Goal: Communication & Community: Share content

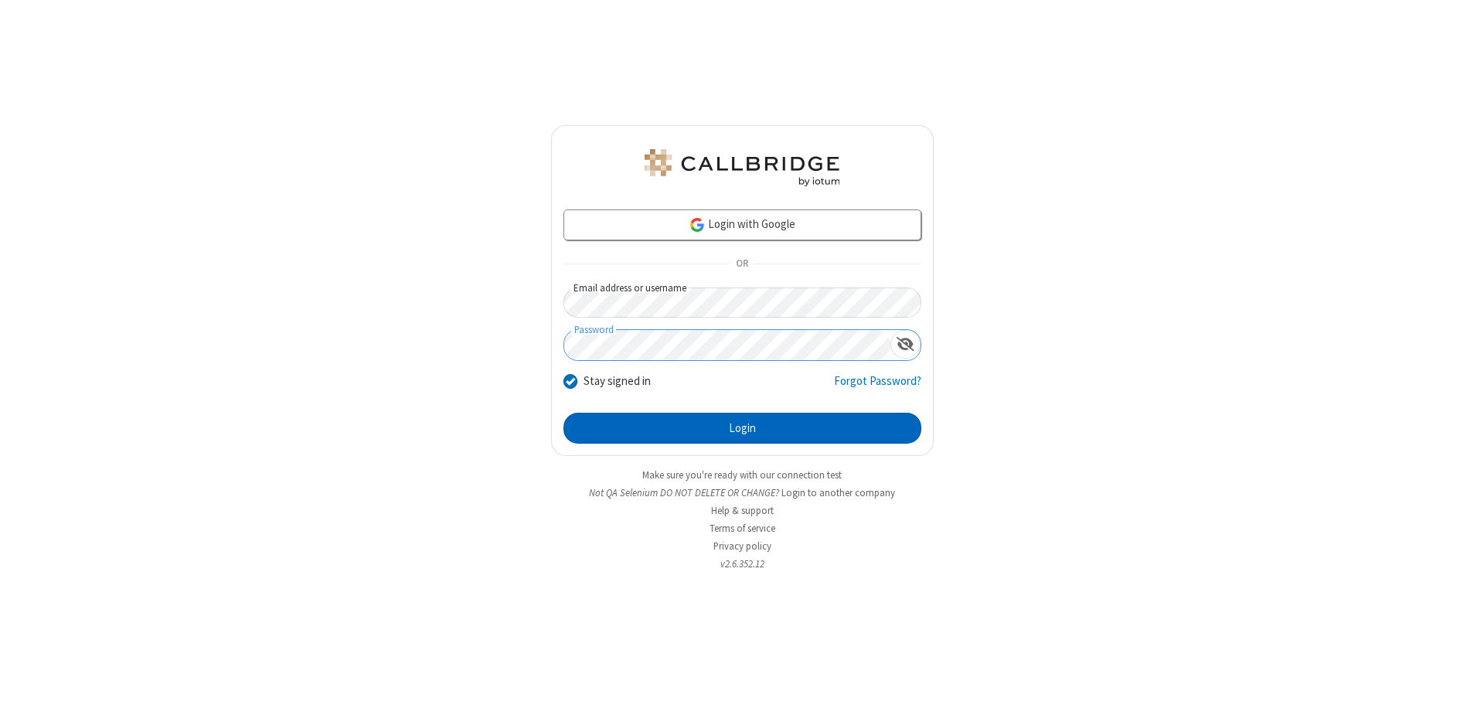
click at [742, 428] on button "Login" at bounding box center [742, 428] width 358 height 31
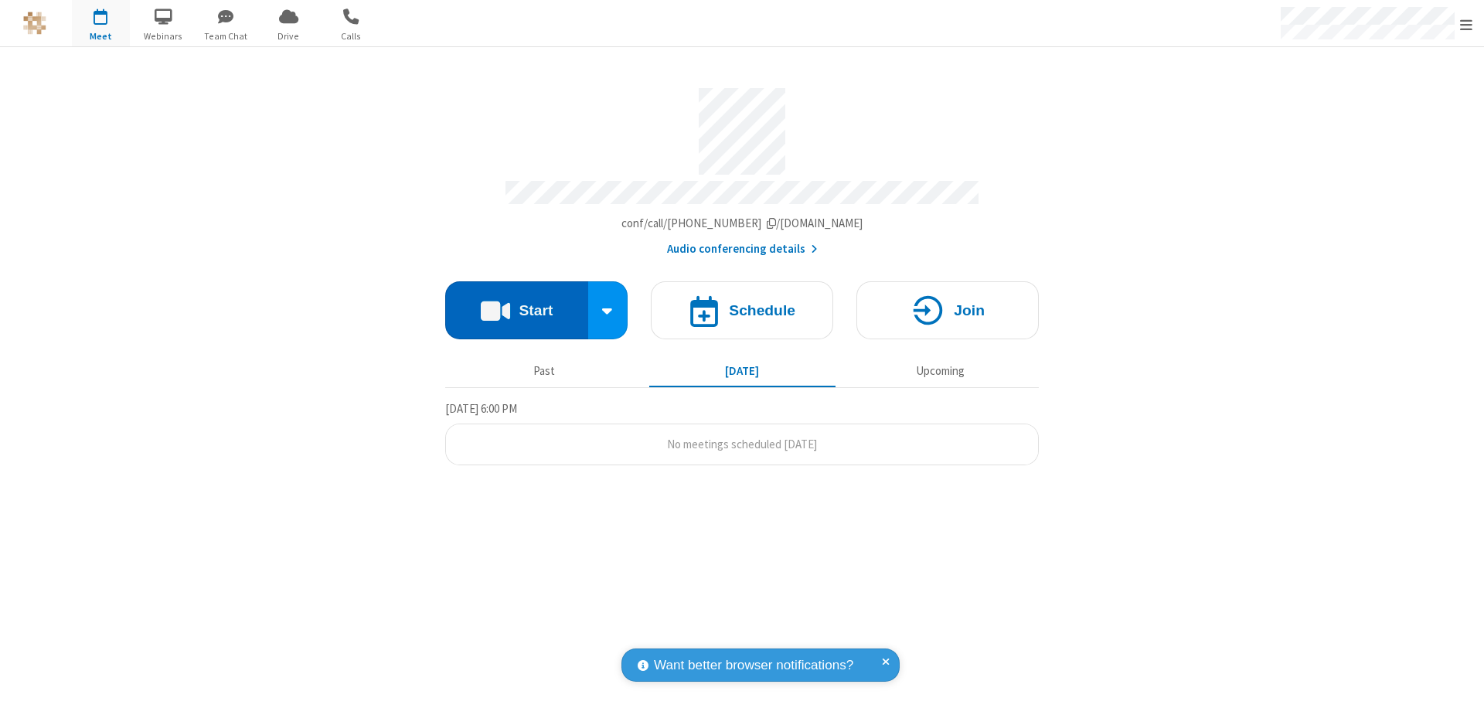
click at [516, 303] on button "Start" at bounding box center [516, 310] width 143 height 58
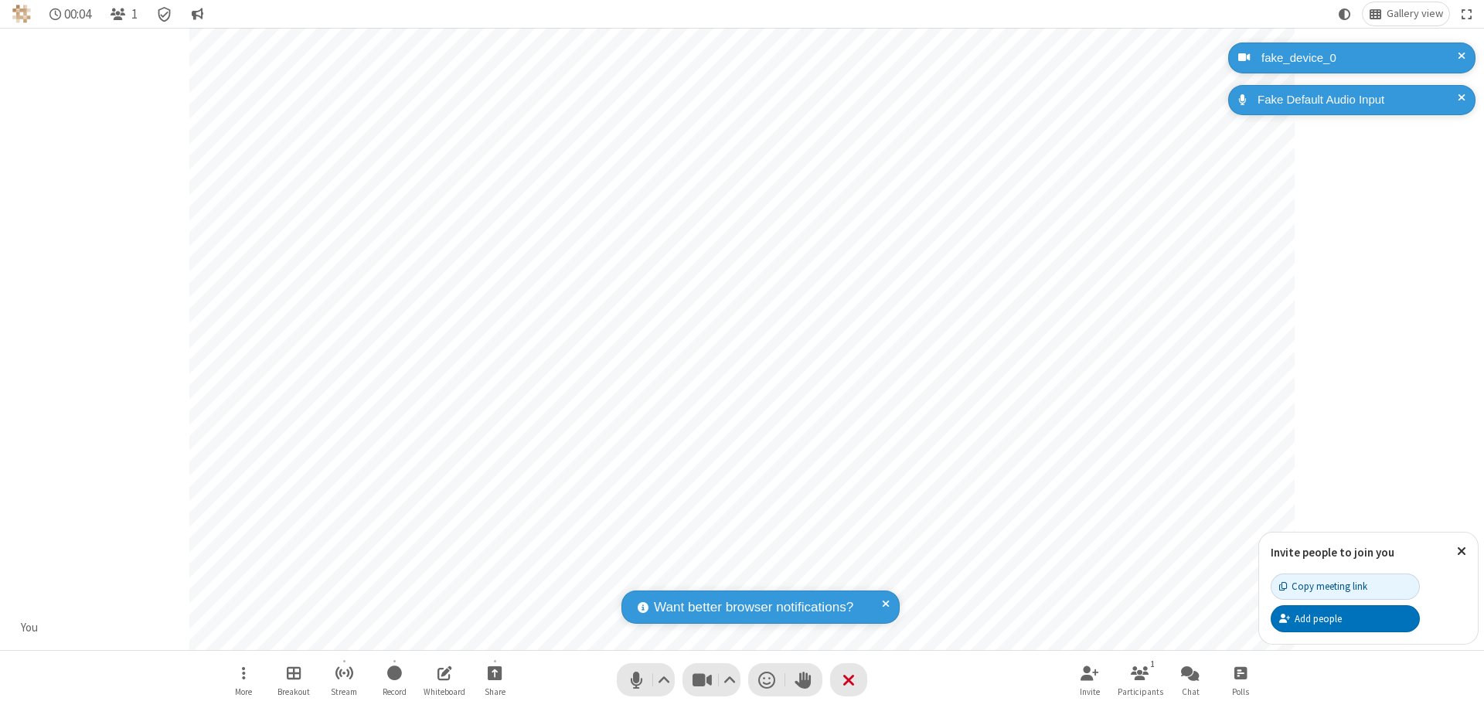
click at [1190, 672] on span "Open chat" at bounding box center [1190, 672] width 19 height 19
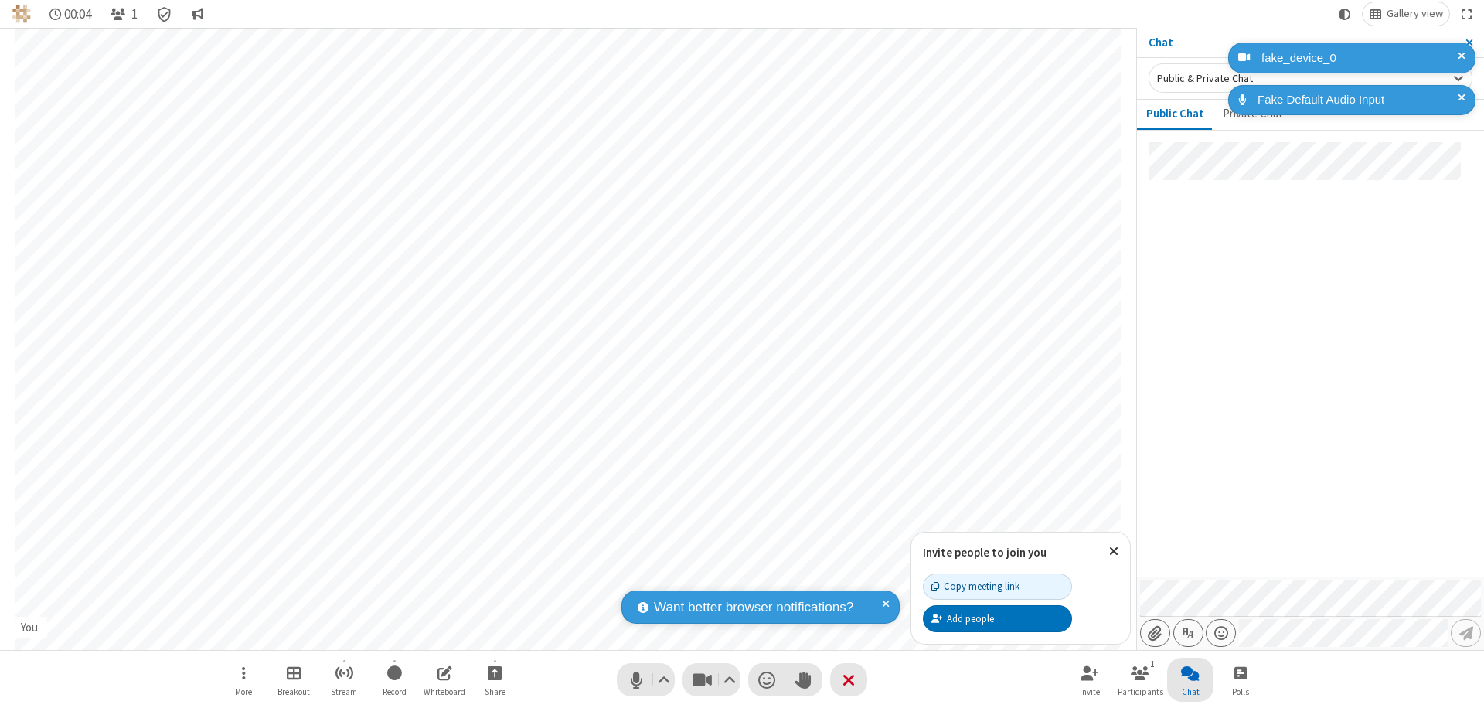
type input "C:\fakepath\doc_test.docx"
